Goal: Find contact information: Find contact information

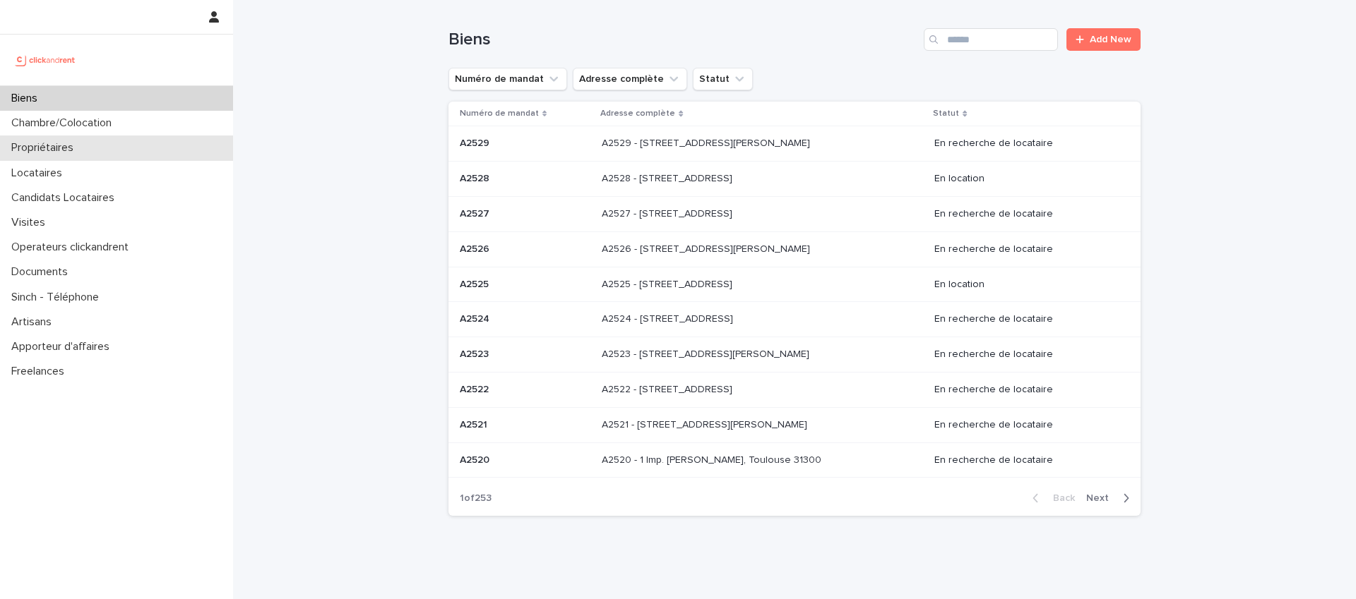
click at [44, 149] on p "Propriétaires" at bounding box center [45, 147] width 79 height 13
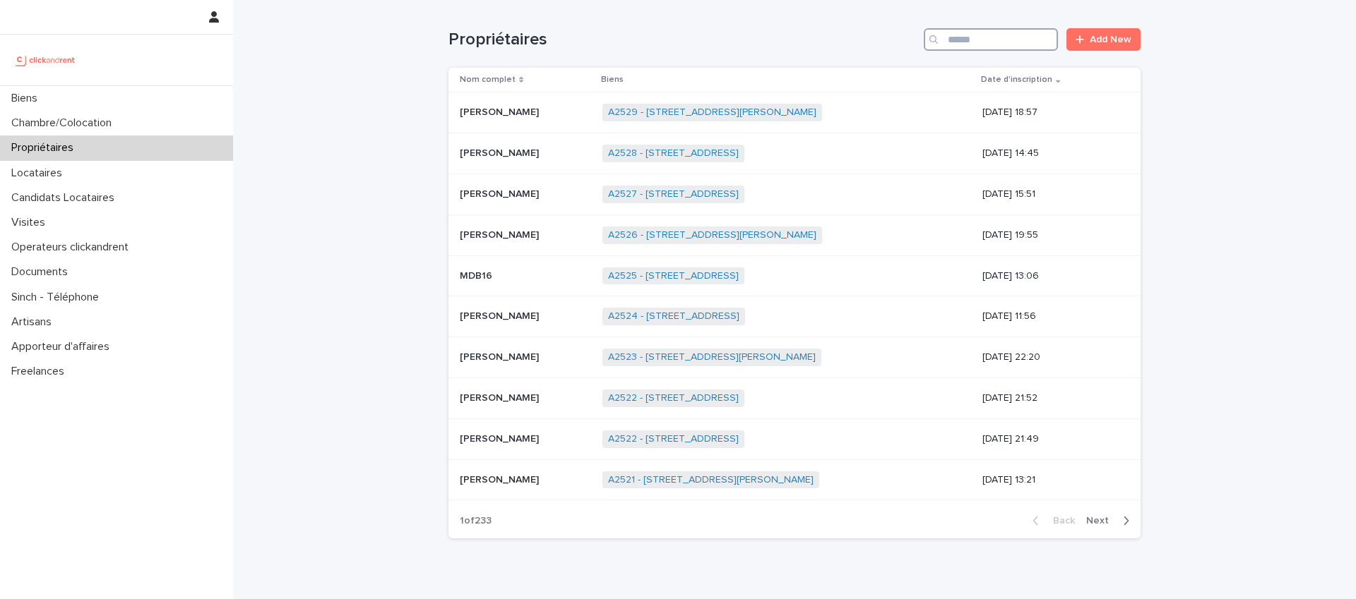
click at [973, 43] on input "Search" at bounding box center [991, 39] width 134 height 23
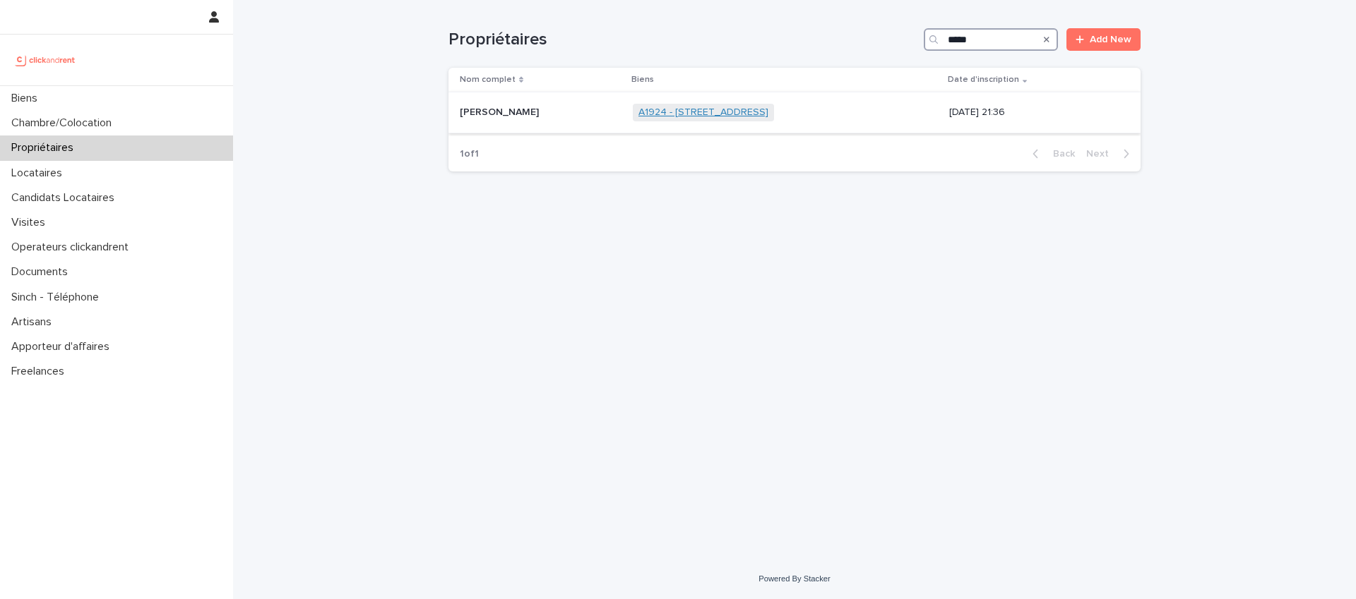
type input "*****"
click at [655, 109] on link "A1924 - [STREET_ADDRESS]" at bounding box center [703, 113] width 130 height 12
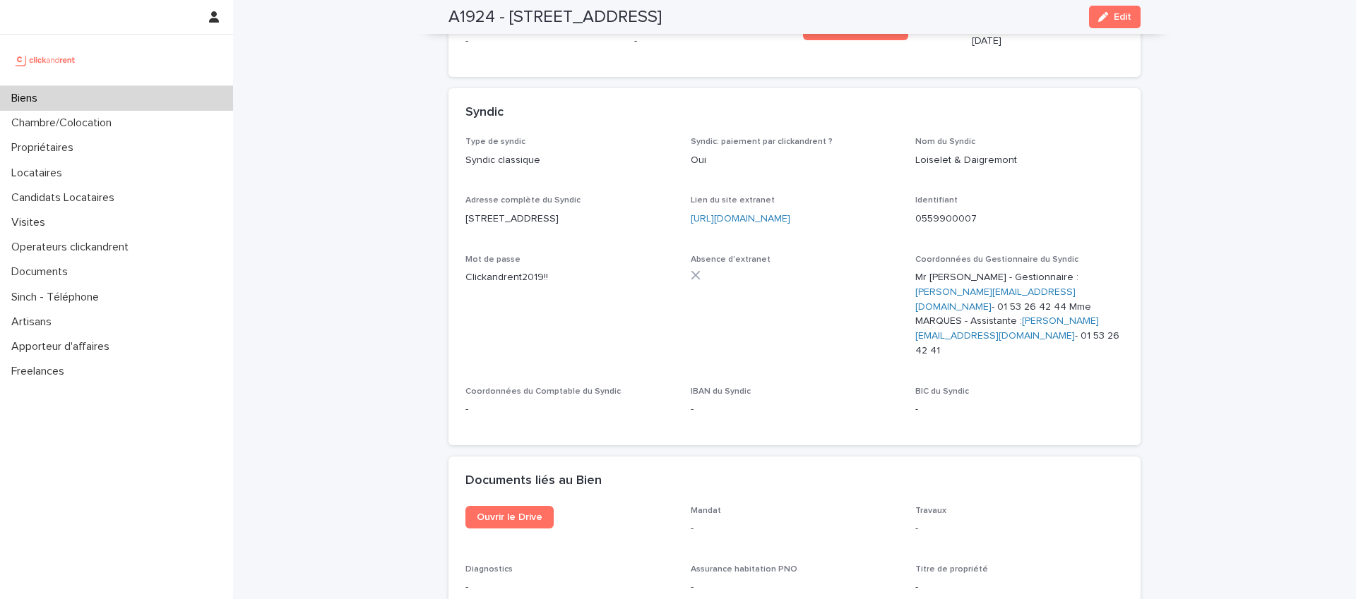
scroll to position [3744, 0]
drag, startPoint x: 907, startPoint y: 267, endPoint x: 1008, endPoint y: 265, distance: 101.7
click at [1008, 265] on div "Type de syndic Syndic classique Syndic: paiement par clickandrent ? Oui Nom du …" at bounding box center [794, 284] width 658 height 292
copy link "[PERSON_NAME][EMAIL_ADDRESS][DOMAIN_NAME]"
drag, startPoint x: 926, startPoint y: 298, endPoint x: 1021, endPoint y: 285, distance: 95.6
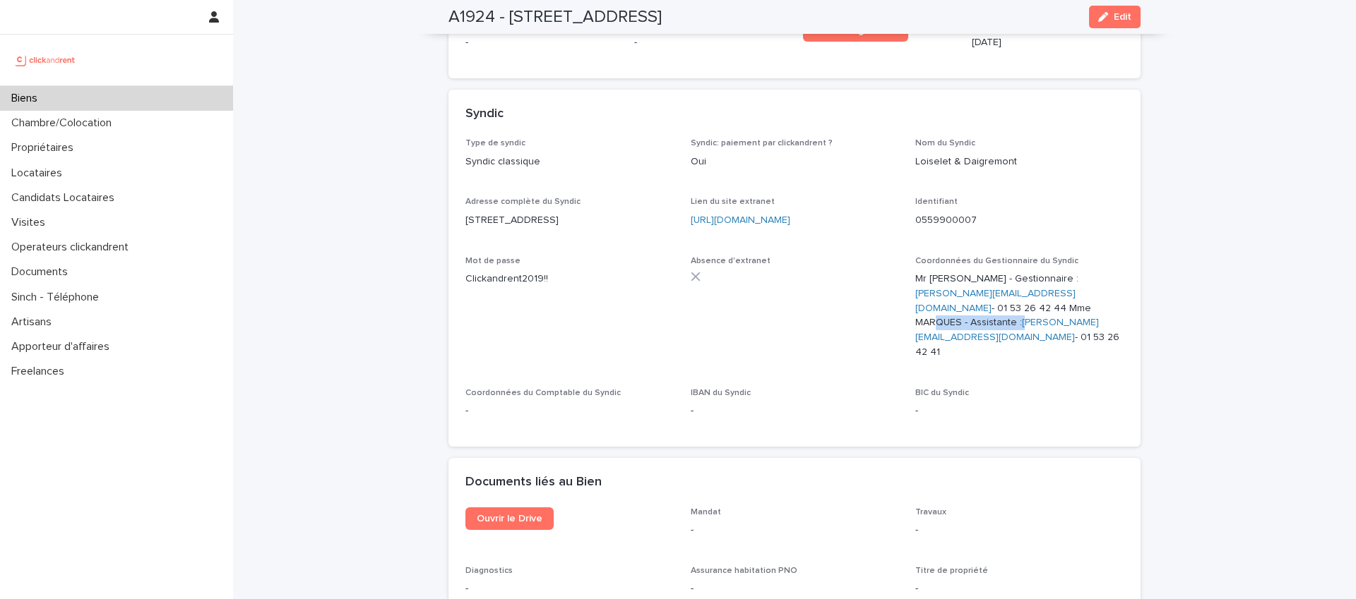
click at [1021, 285] on p "Mr [PERSON_NAME] : [PERSON_NAME][EMAIL_ADDRESS][DOMAIN_NAME] - 01 53 26 42 44 M…" at bounding box center [1019, 316] width 208 height 88
drag, startPoint x: 1023, startPoint y: 311, endPoint x: 1021, endPoint y: 297, distance: 13.6
click at [1023, 311] on div "Coordonnées du Gestionnaire du Syndic Mr [PERSON_NAME] : [PERSON_NAME][EMAIL_AD…" at bounding box center [1019, 313] width 208 height 115
drag, startPoint x: 1015, startPoint y: 280, endPoint x: 1042, endPoint y: 287, distance: 28.4
click at [1042, 287] on p "Mr [PERSON_NAME] : [PERSON_NAME][EMAIL_ADDRESS][DOMAIN_NAME] - 01 53 26 42 44 M…" at bounding box center [1019, 316] width 208 height 88
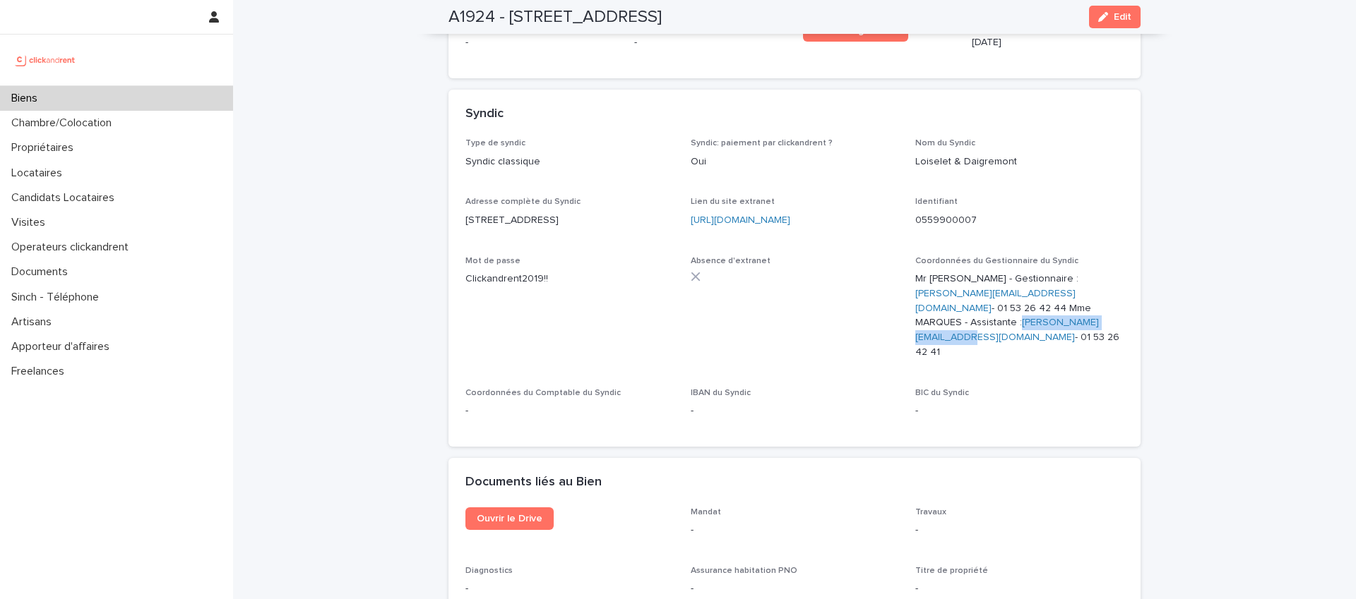
drag, startPoint x: 1010, startPoint y: 283, endPoint x: 923, endPoint y: 302, distance: 89.6
click at [923, 302] on p "Mr [PERSON_NAME] : [PERSON_NAME][EMAIL_ADDRESS][DOMAIN_NAME] - 01 53 26 42 44 M…" at bounding box center [1019, 316] width 208 height 88
copy p ": [PERSON_NAME][EMAIL_ADDRESS][DOMAIN_NAME]"
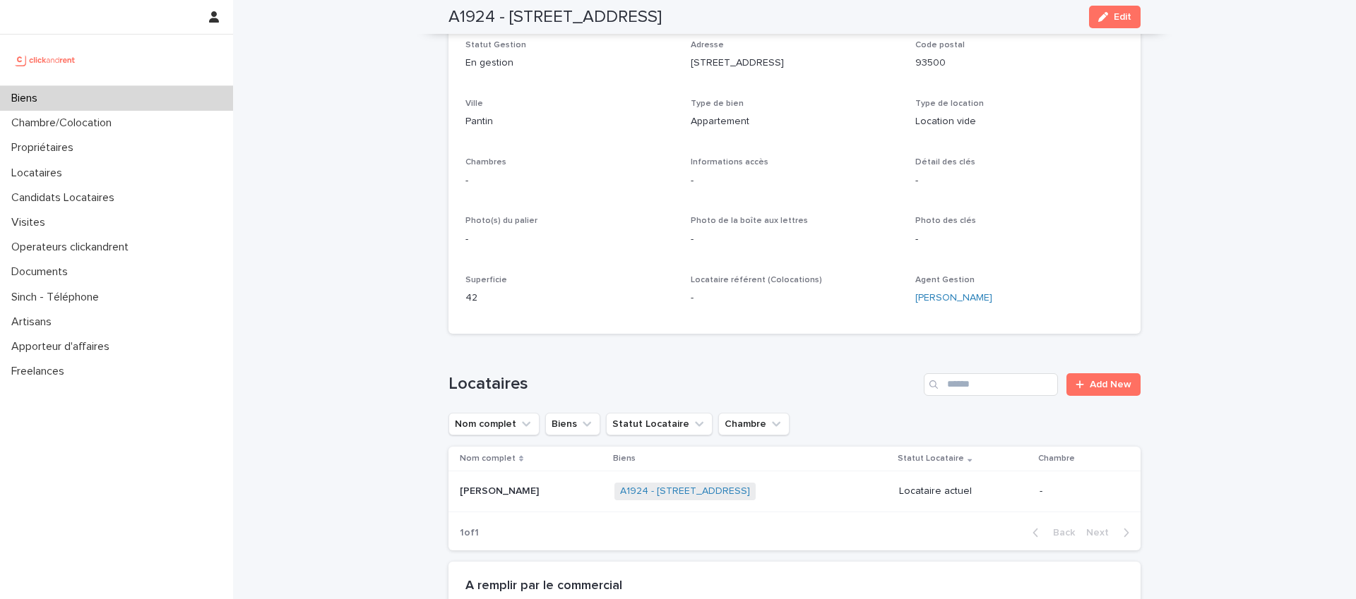
scroll to position [0, 0]
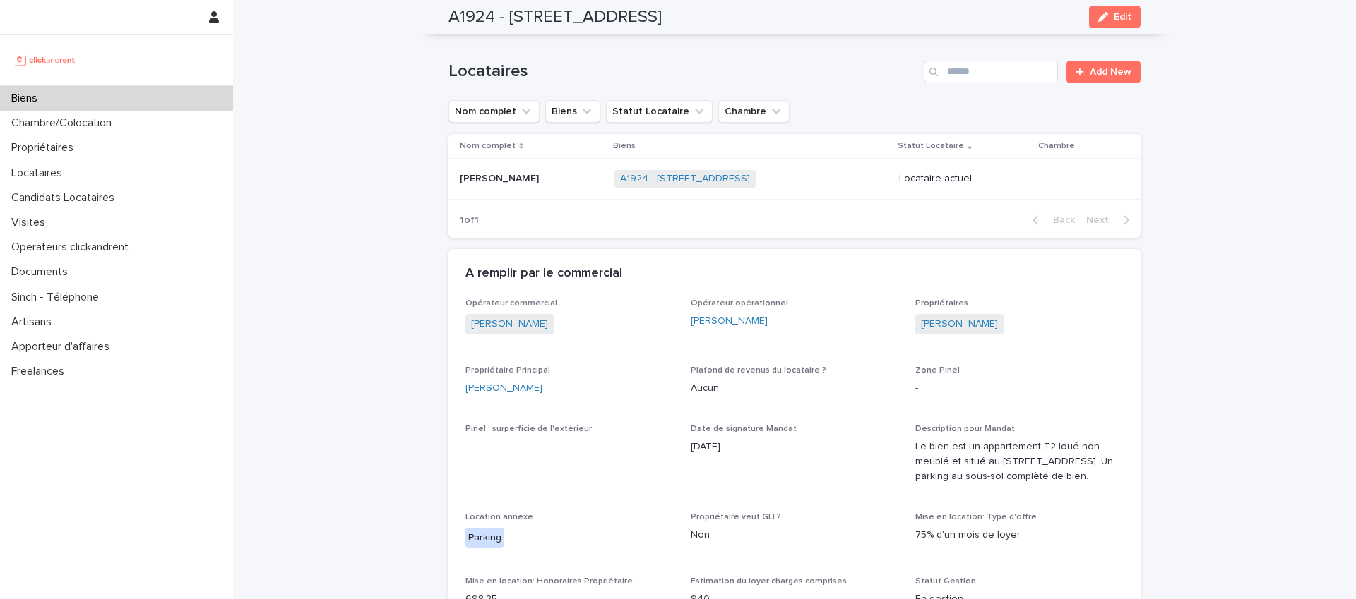
scroll to position [544, 0]
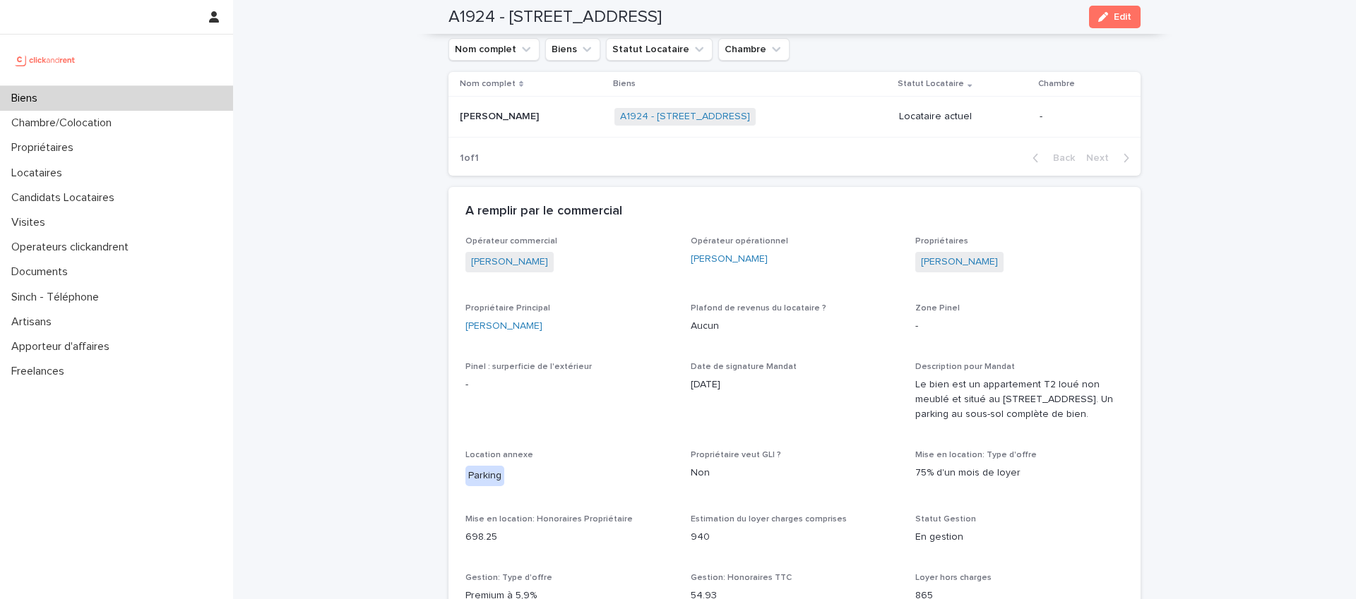
drag, startPoint x: 542, startPoint y: 326, endPoint x: 457, endPoint y: 331, distance: 85.6
copy link "[PERSON_NAME]"
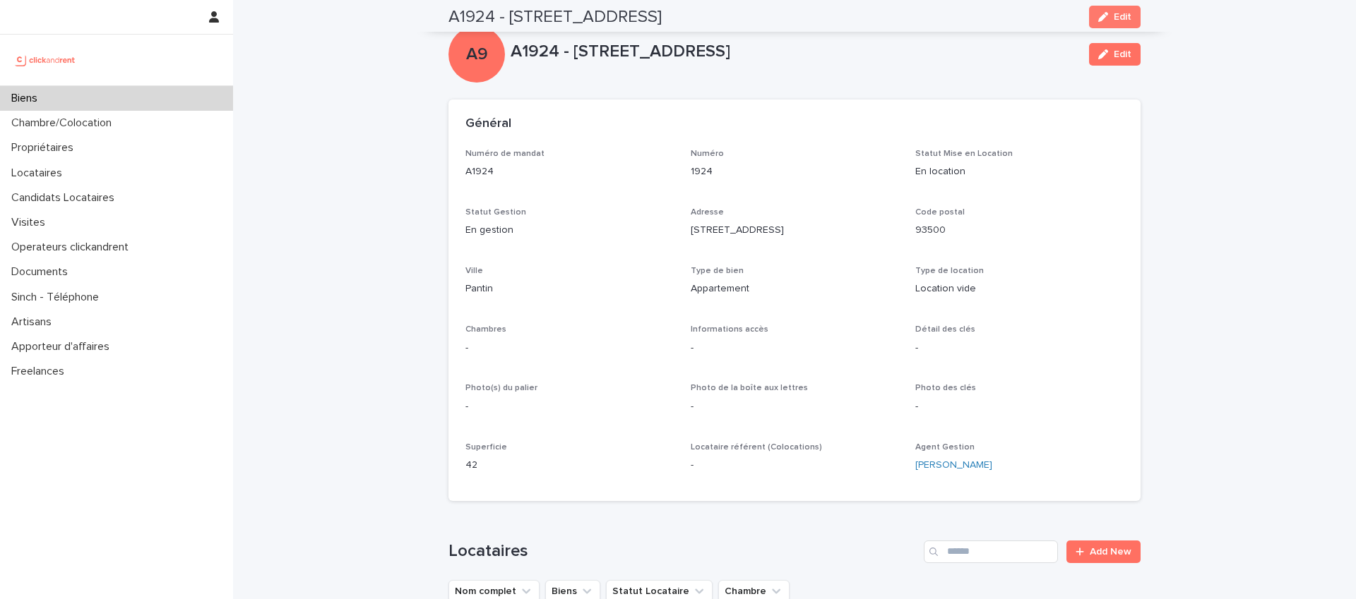
scroll to position [0, 0]
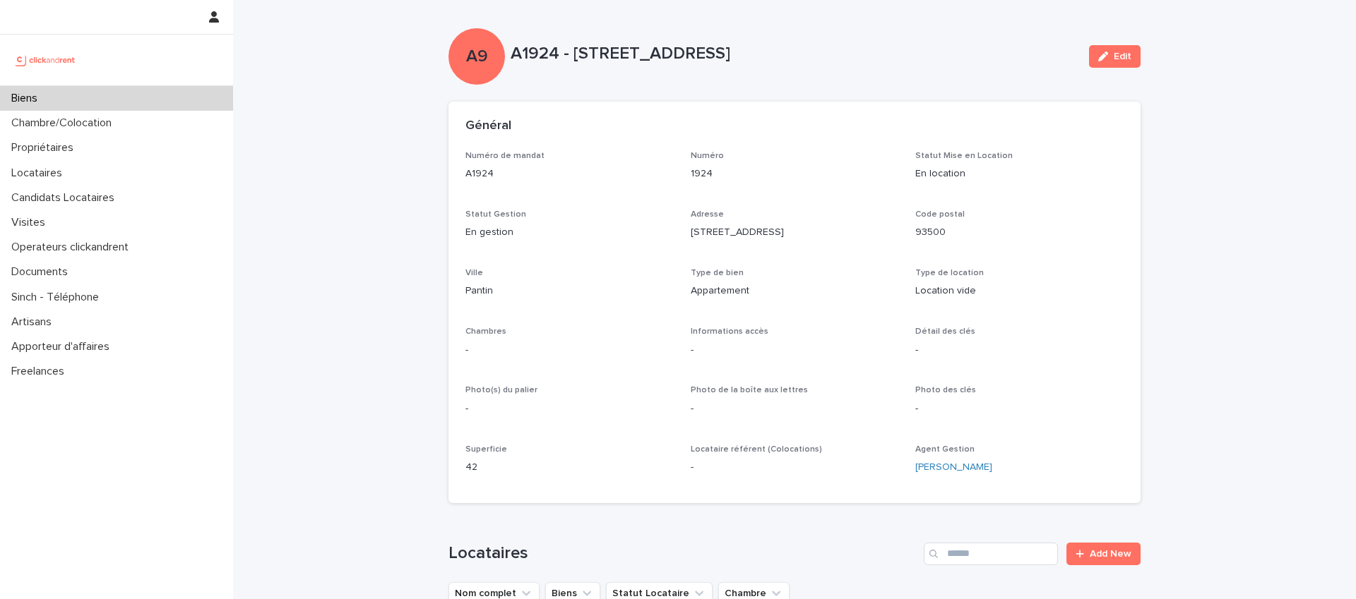
drag, startPoint x: 784, startPoint y: 230, endPoint x: 680, endPoint y: 234, distance: 103.9
click at [680, 234] on div "Numéro de mandat A1924 Numéro 1924 Statut Mise en Location En location Statut G…" at bounding box center [794, 318] width 658 height 335
copy p "[STREET_ADDRESS]"
